Goal: Register for event/course

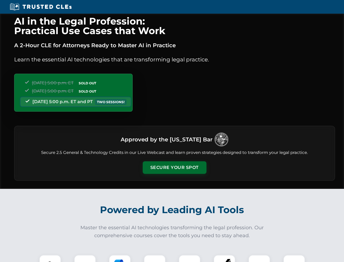
click at [174, 167] on button "Secure Your Spot" at bounding box center [175, 167] width 64 height 13
click at [50, 258] on img at bounding box center [50, 266] width 16 height 16
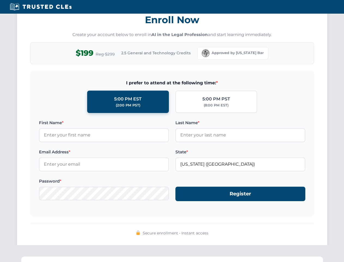
scroll to position [535, 0]
